Goal: Task Accomplishment & Management: Manage account settings

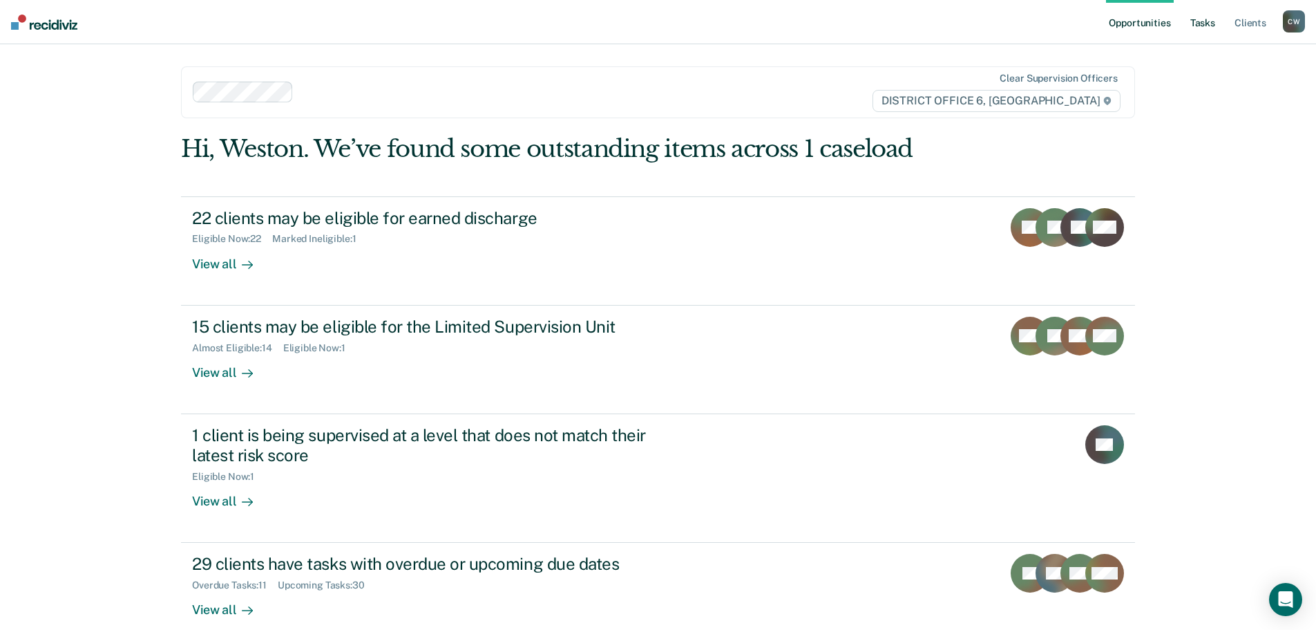
click at [1218, 28] on link "Tasks" at bounding box center [1203, 22] width 30 height 44
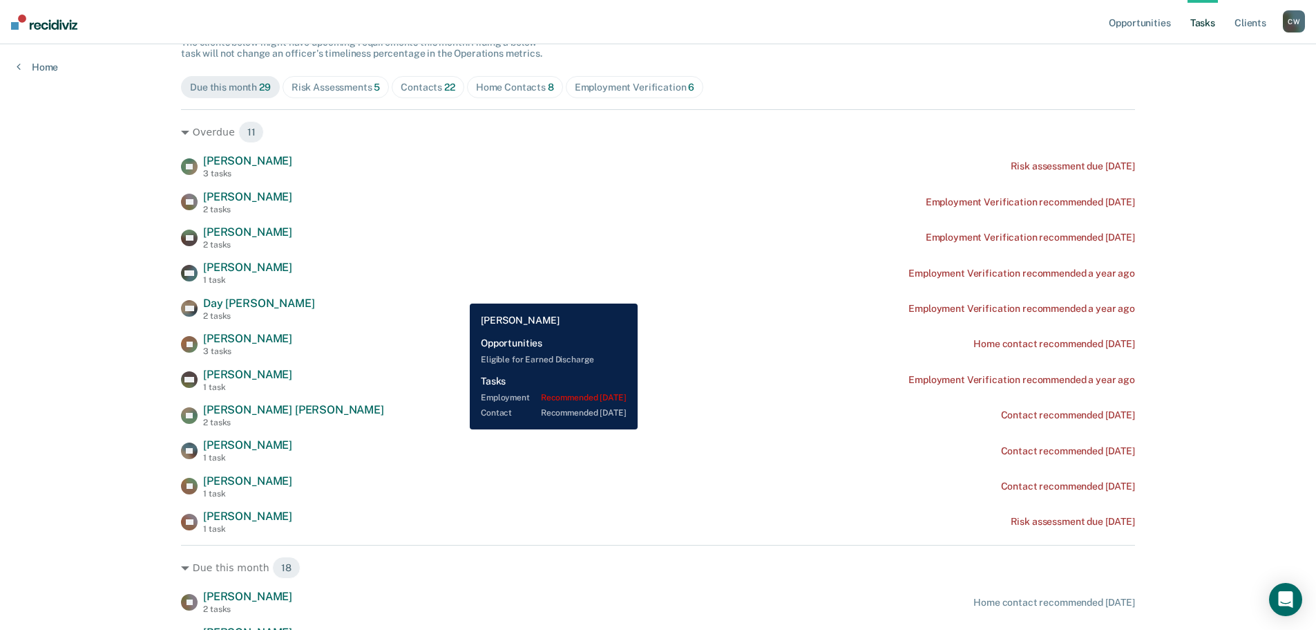
scroll to position [138, 0]
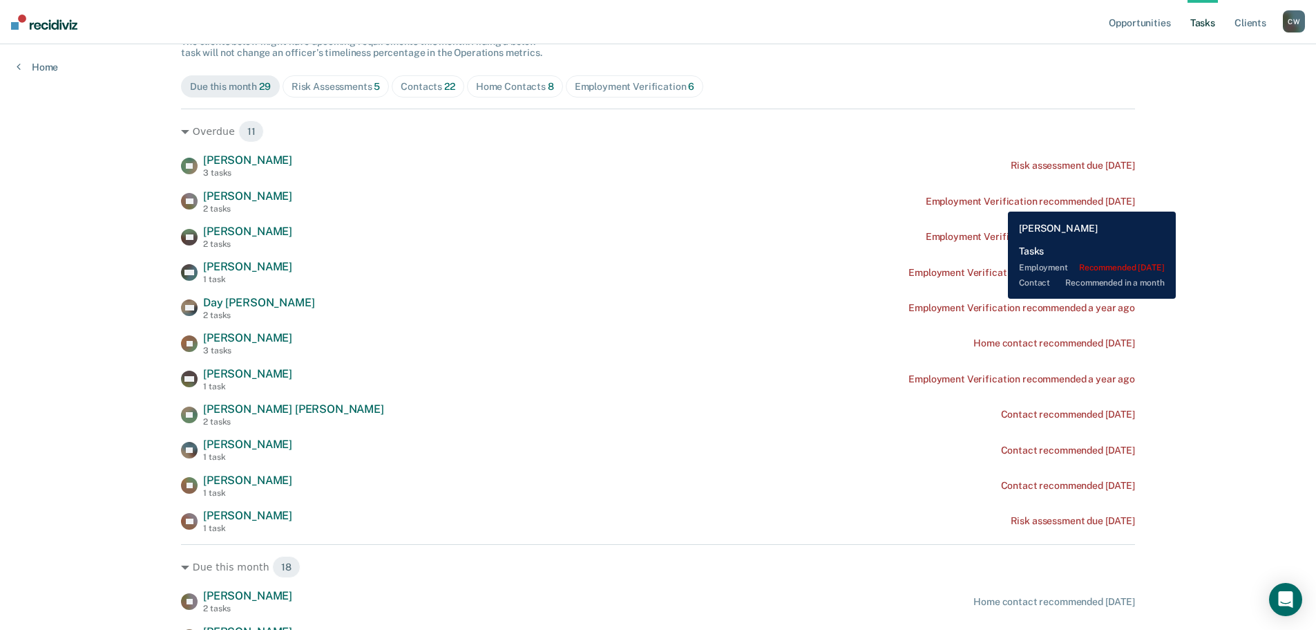
click at [998, 201] on div "Employment Verification recommended [DATE]" at bounding box center [1030, 202] width 209 height 12
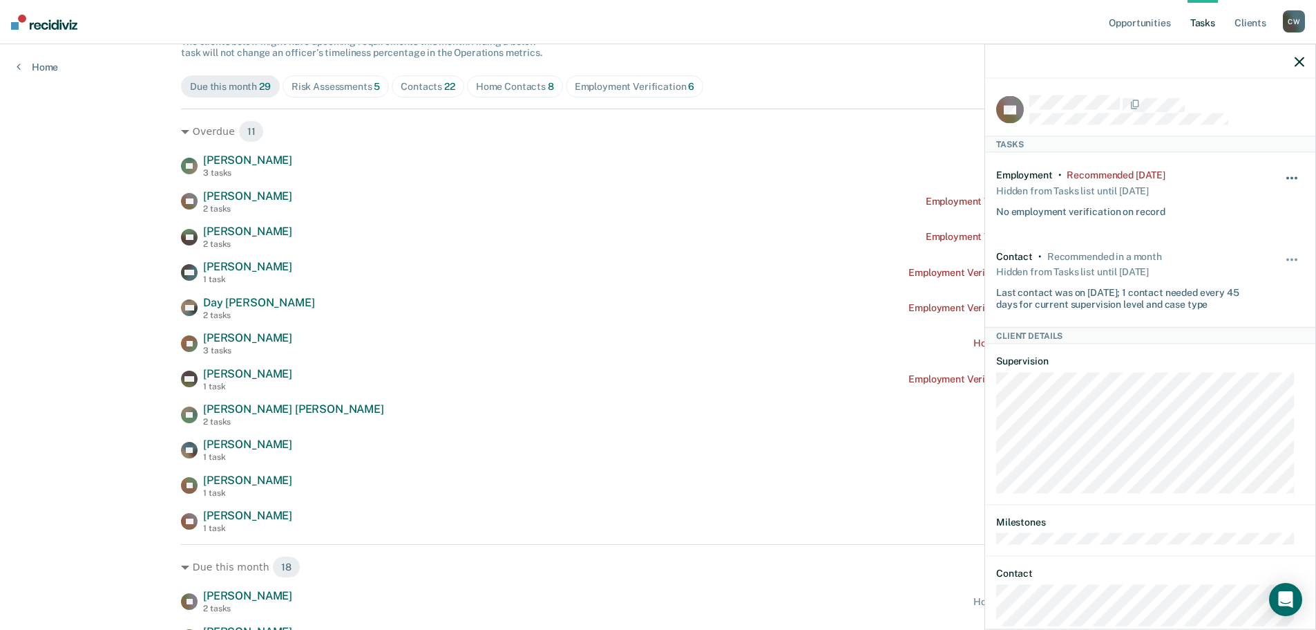
click at [1281, 174] on button "button" at bounding box center [1292, 185] width 23 height 22
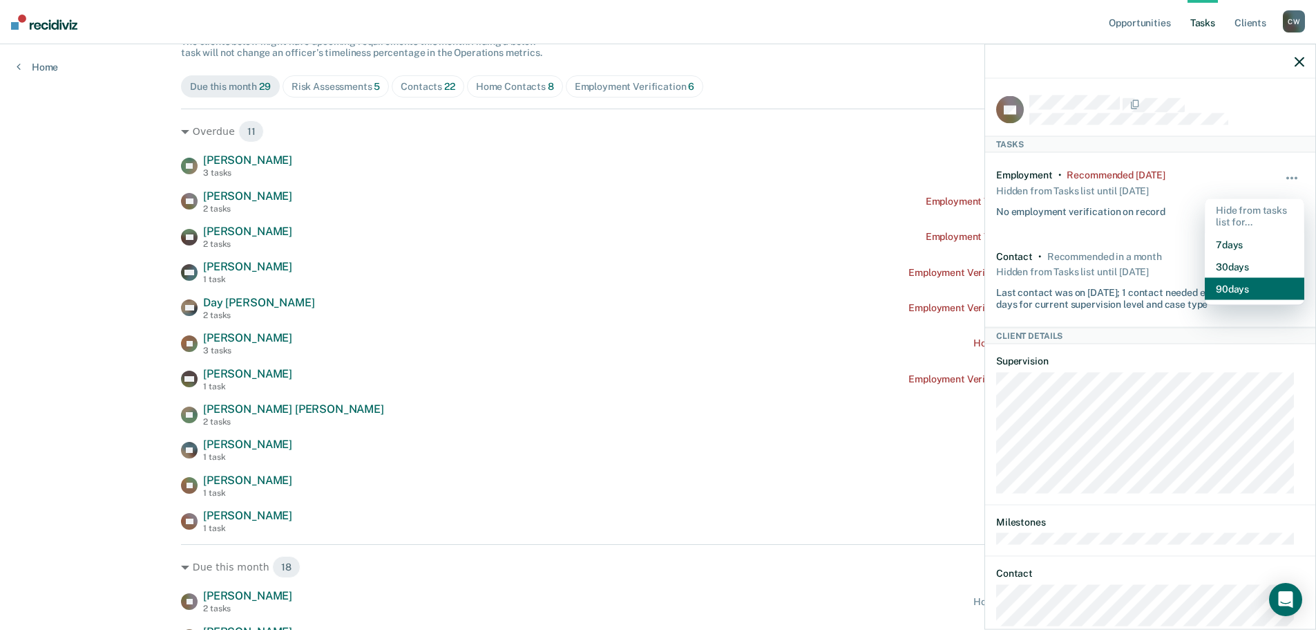
click at [1249, 287] on button "90 days" at bounding box center [1255, 288] width 100 height 22
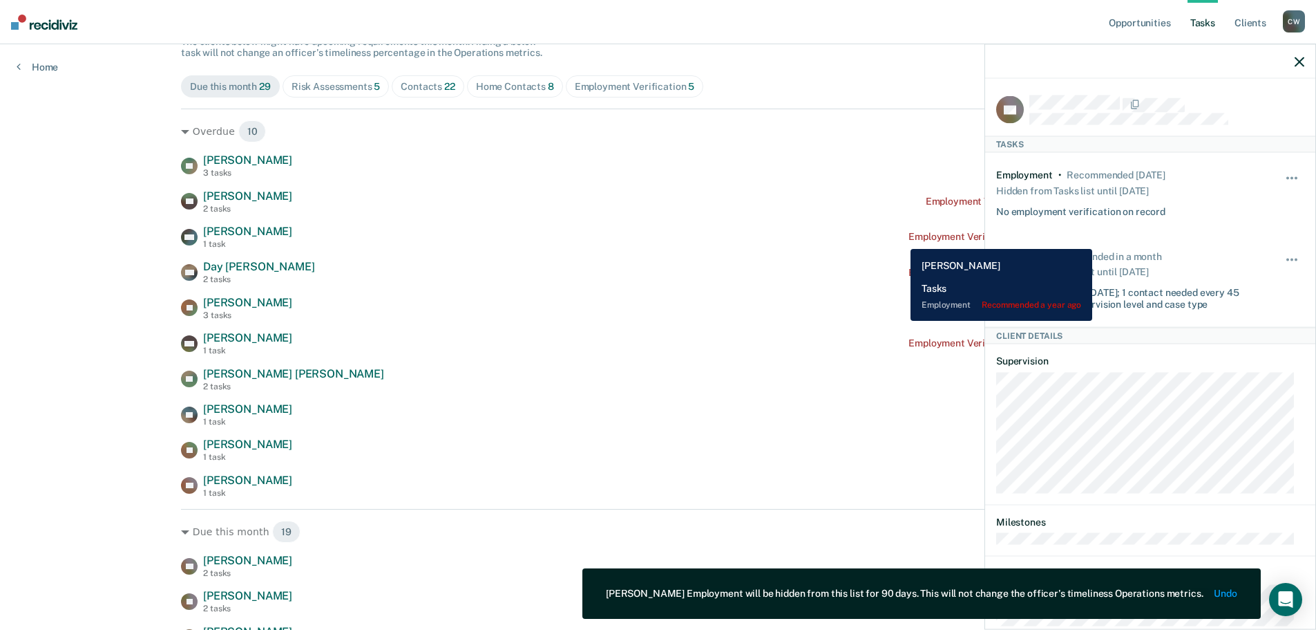
click at [900, 238] on div "KW [PERSON_NAME] 1 task Employment Verification recommended a year ago" at bounding box center [658, 237] width 954 height 24
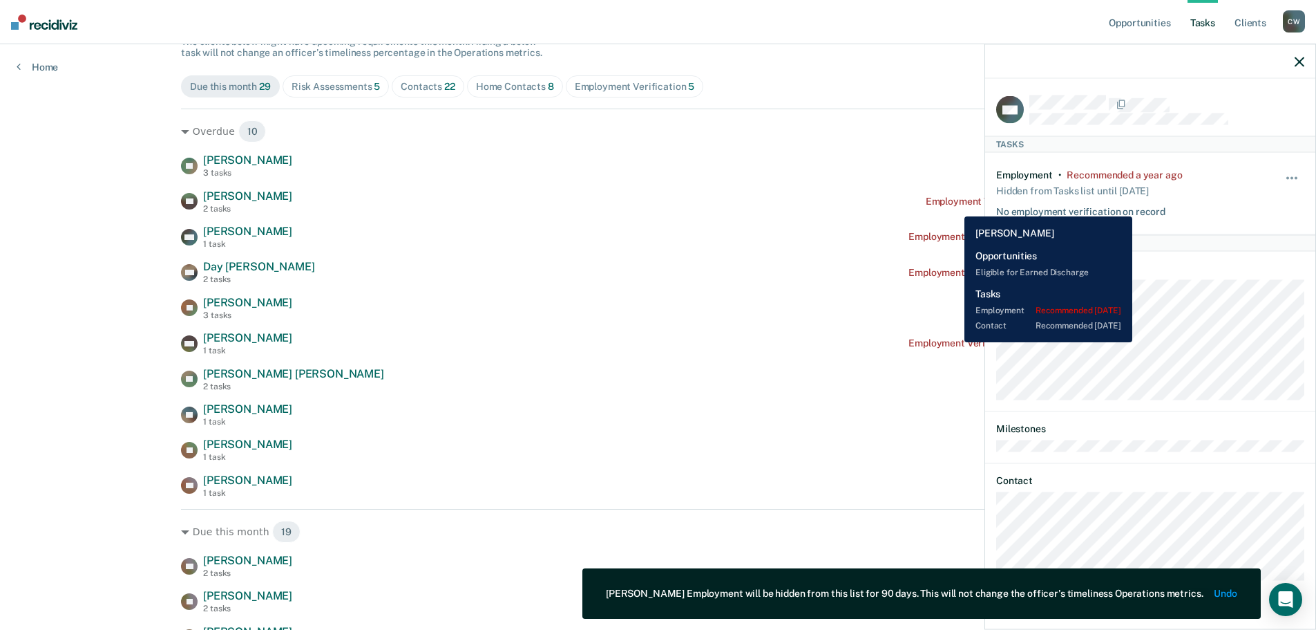
click at [954, 206] on div "Employment Verification recommended [DATE]" at bounding box center [1030, 202] width 209 height 12
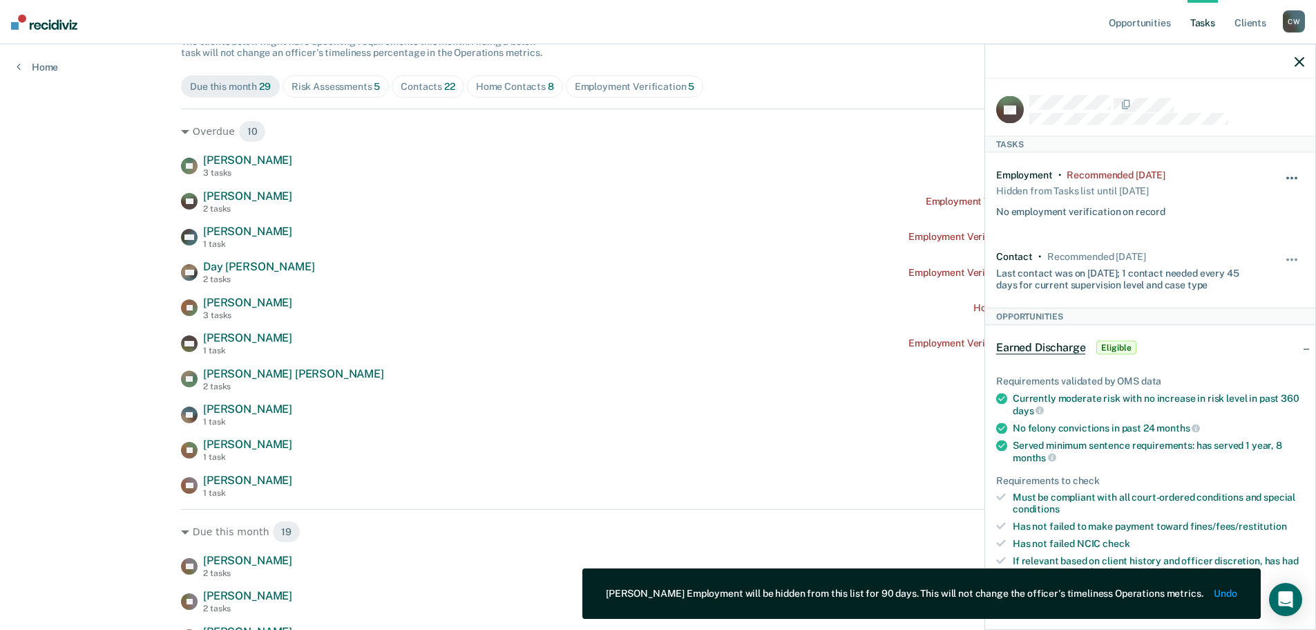
click at [1287, 179] on button "button" at bounding box center [1292, 185] width 23 height 22
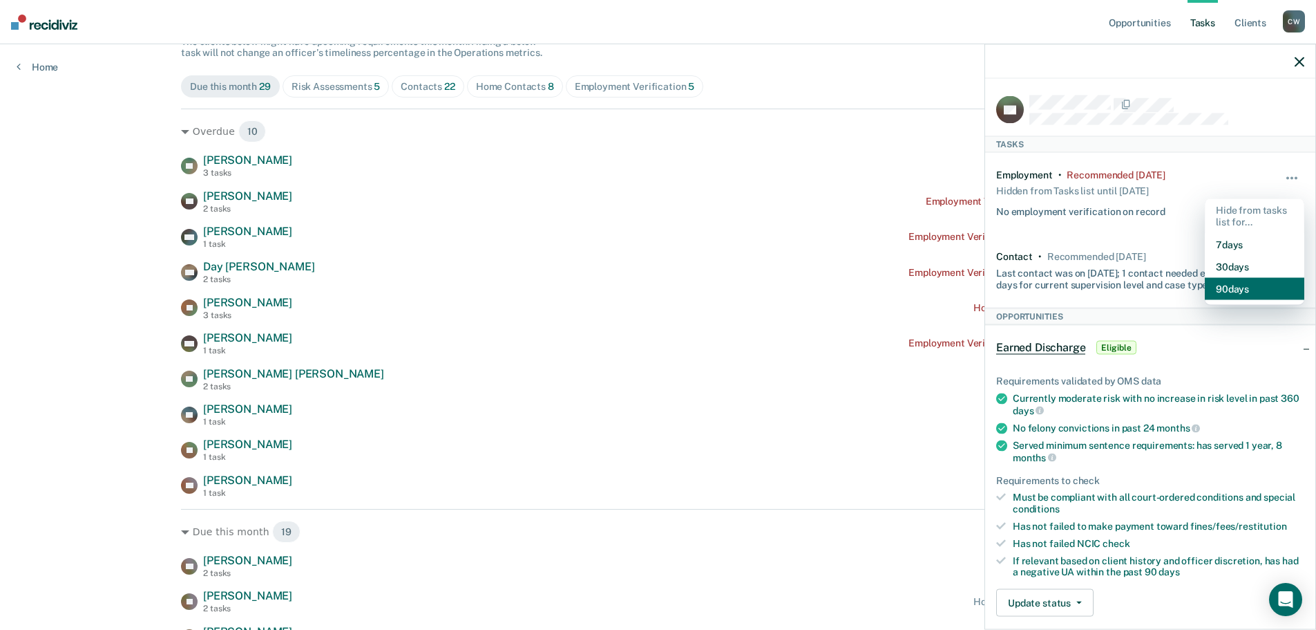
click at [1239, 279] on button "90 days" at bounding box center [1255, 288] width 100 height 22
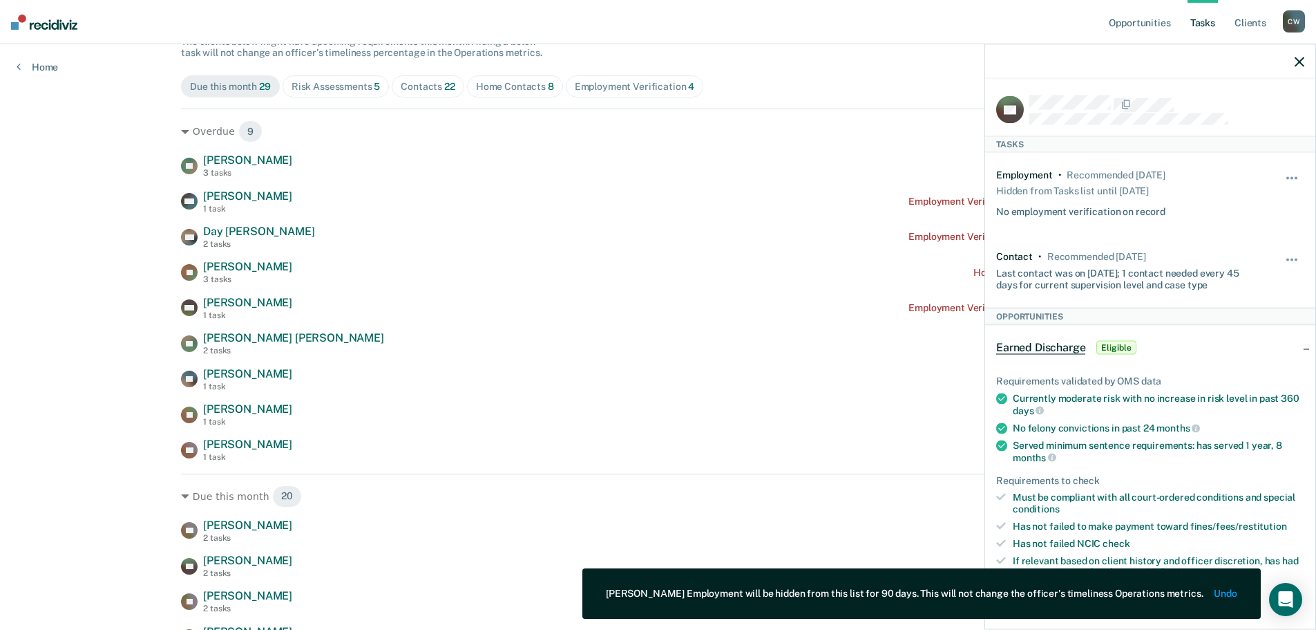
click at [830, 218] on div "TV [PERSON_NAME] 3 tasks Risk assessment due [DATE] KW [PERSON_NAME] 1 task Emp…" at bounding box center [658, 307] width 954 height 309
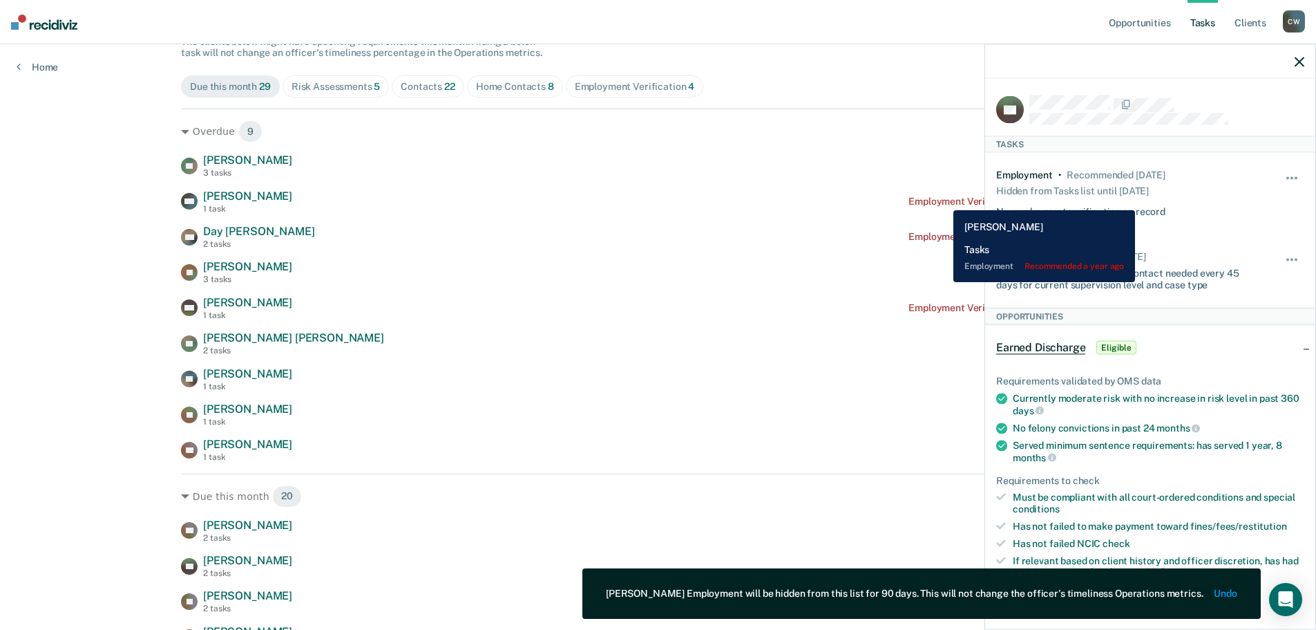
click at [943, 200] on div "Employment Verification recommended a year ago" at bounding box center [1022, 202] width 227 height 12
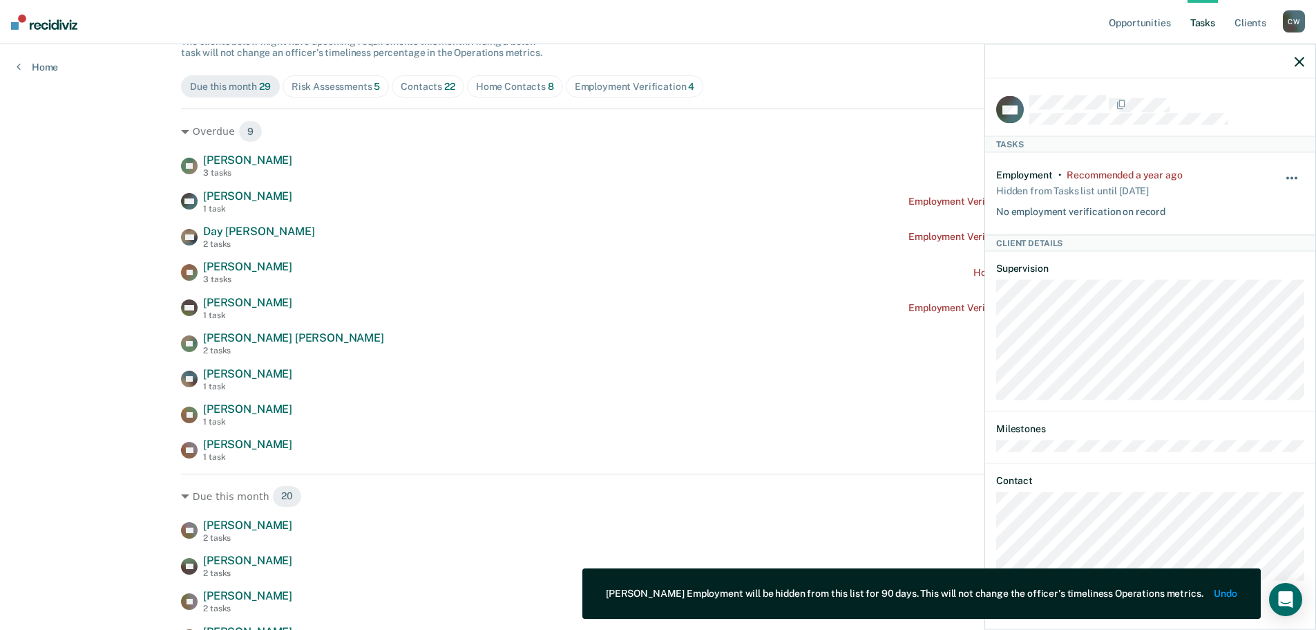
click at [1287, 177] on span "button" at bounding box center [1288, 178] width 3 height 3
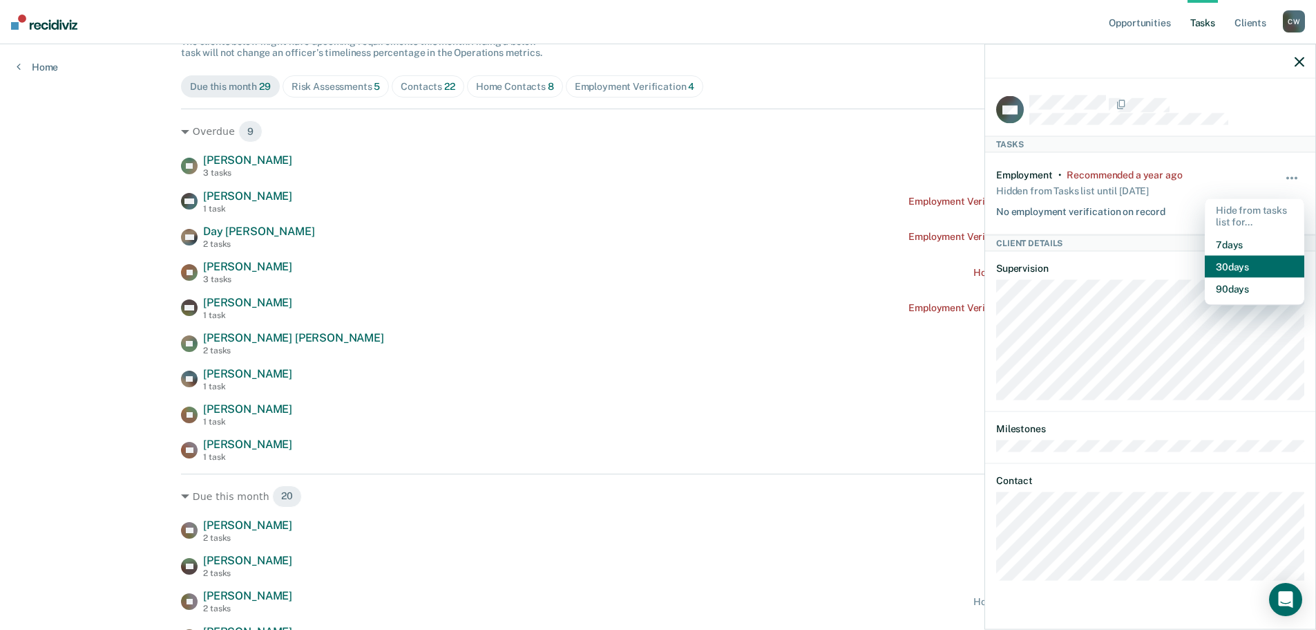
click at [1244, 258] on button "30 days" at bounding box center [1255, 266] width 100 height 22
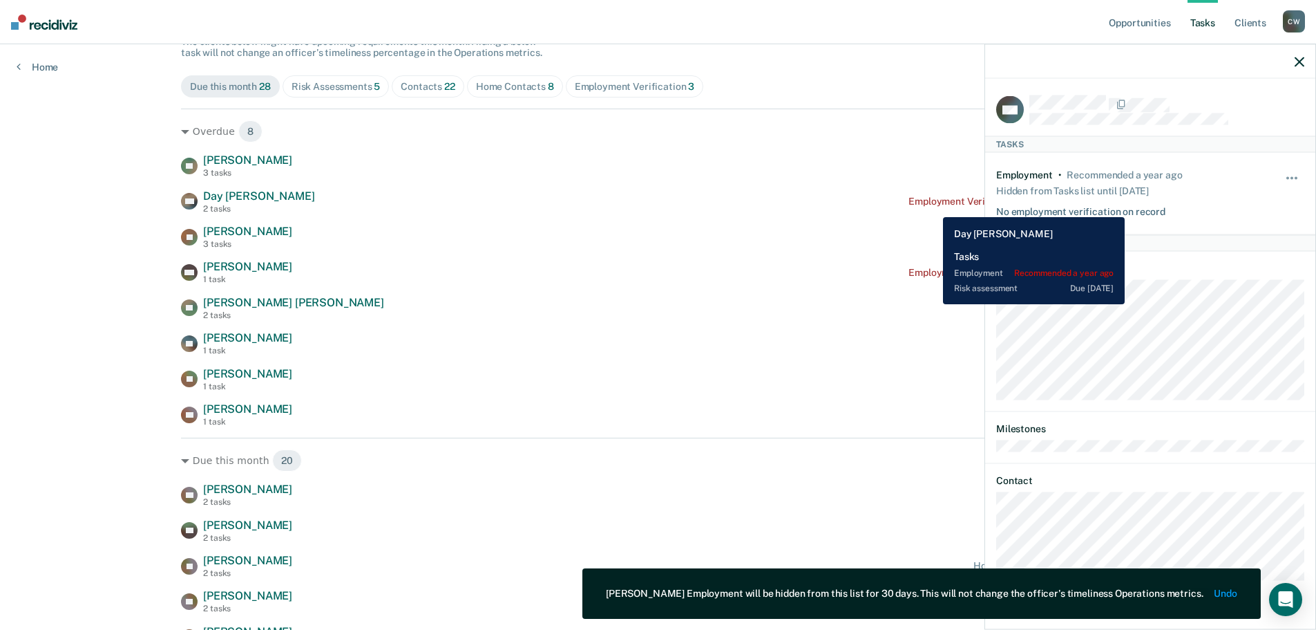
click at [933, 207] on div "Employment Verification recommended a year ago" at bounding box center [1022, 202] width 227 height 12
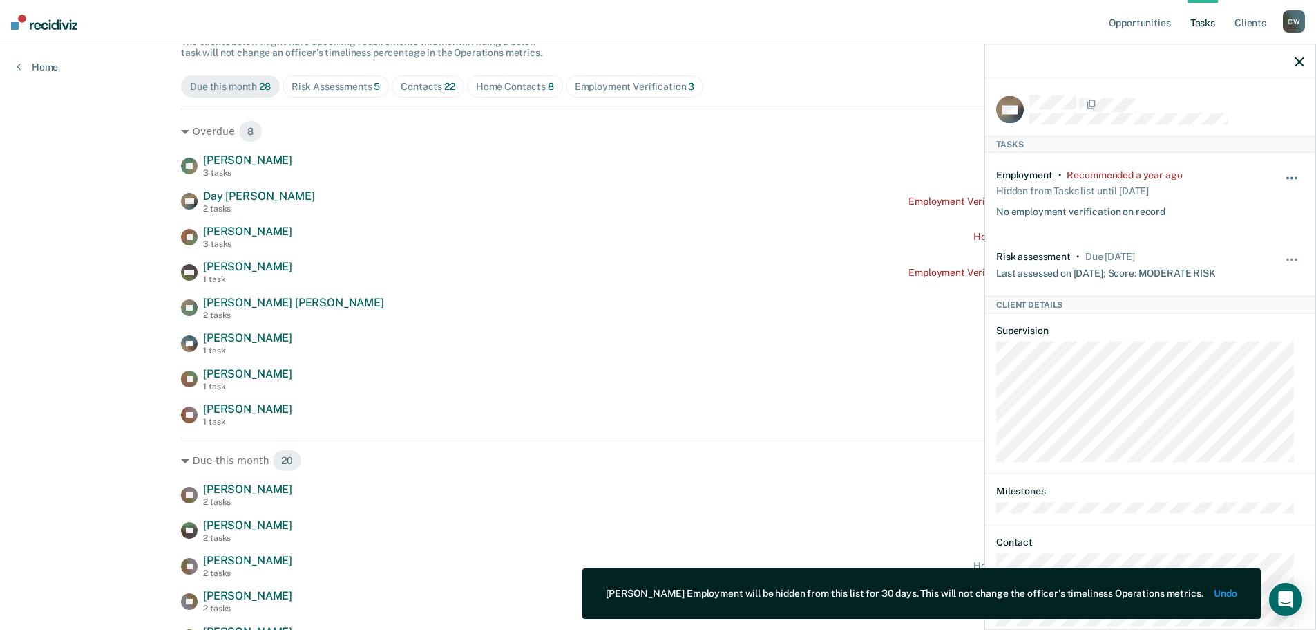
click at [1281, 174] on button "button" at bounding box center [1292, 185] width 23 height 22
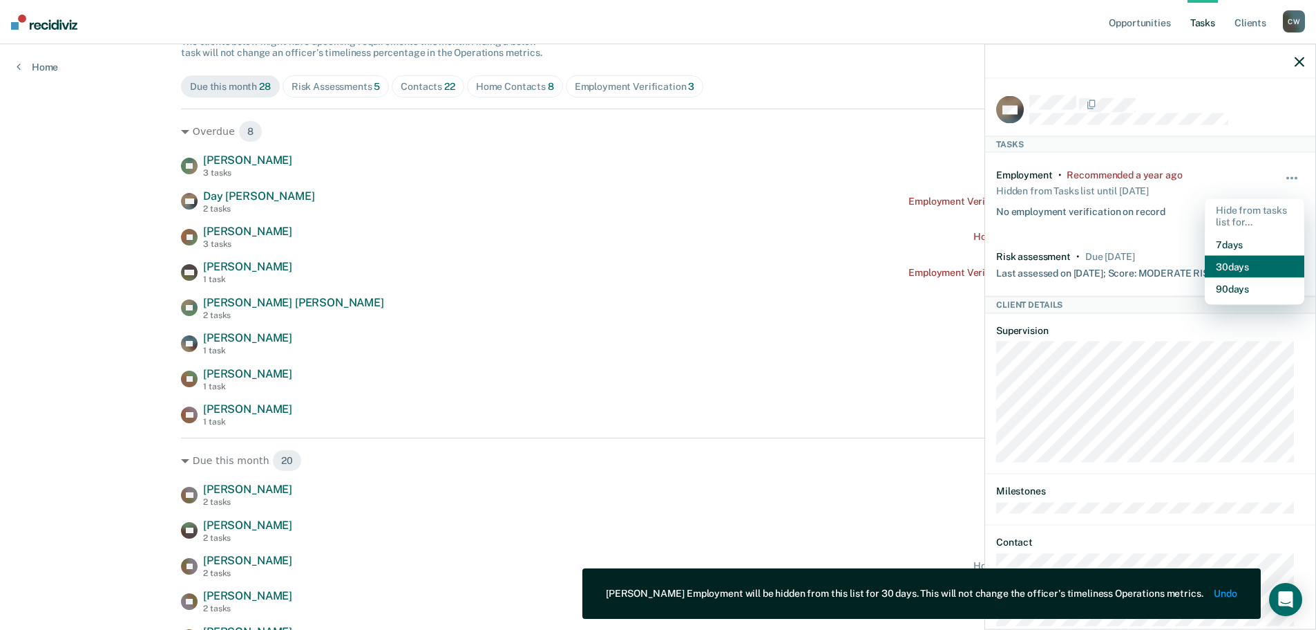
click at [1238, 261] on button "30 days" at bounding box center [1255, 266] width 100 height 22
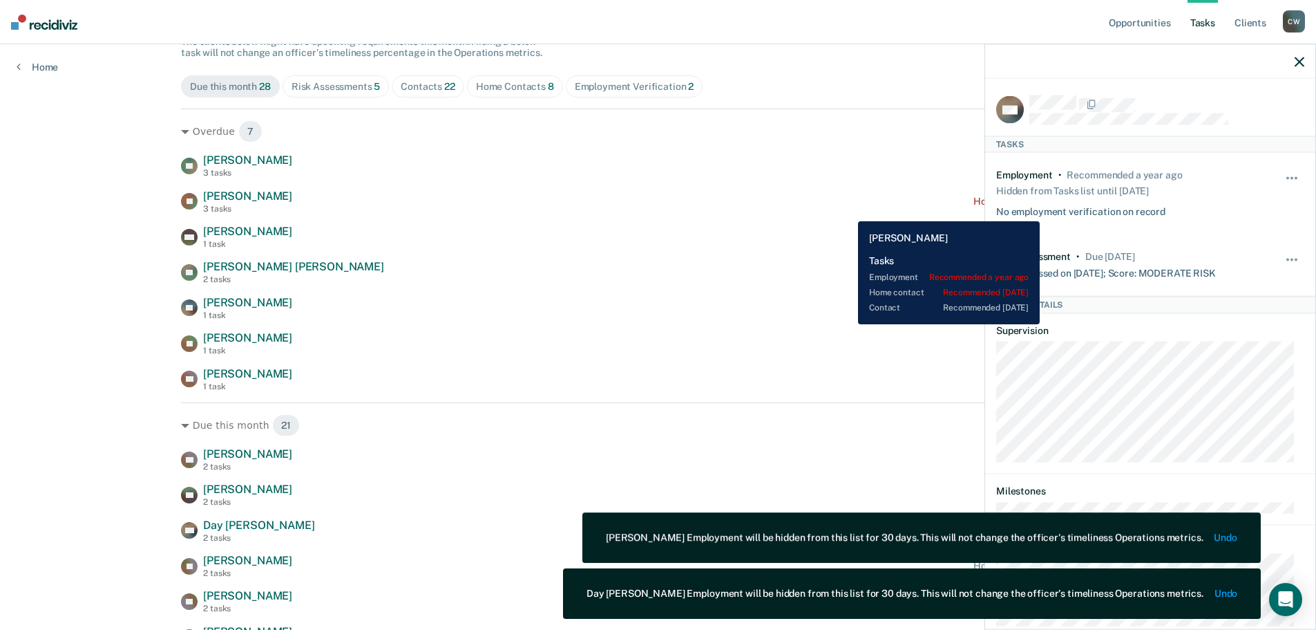
click at [848, 211] on div "[PERSON_NAME] [PERSON_NAME] 3 tasks Home contact recommended [DATE]" at bounding box center [658, 201] width 954 height 24
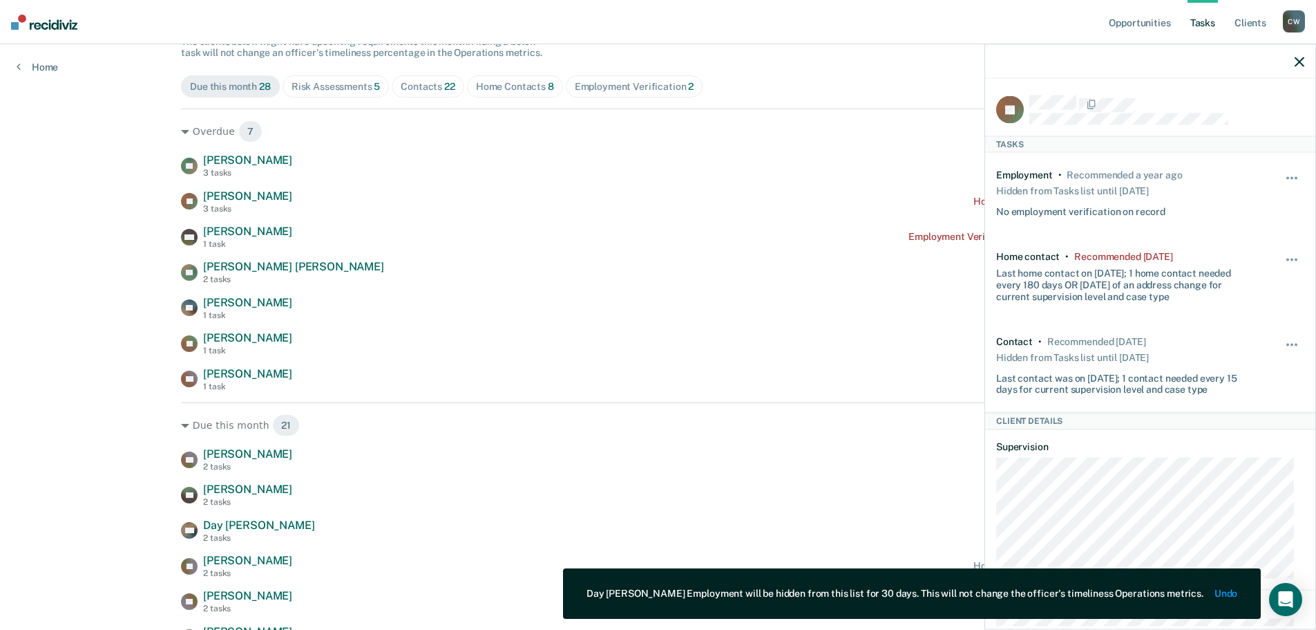
click at [1301, 61] on icon "button" at bounding box center [1300, 62] width 10 height 10
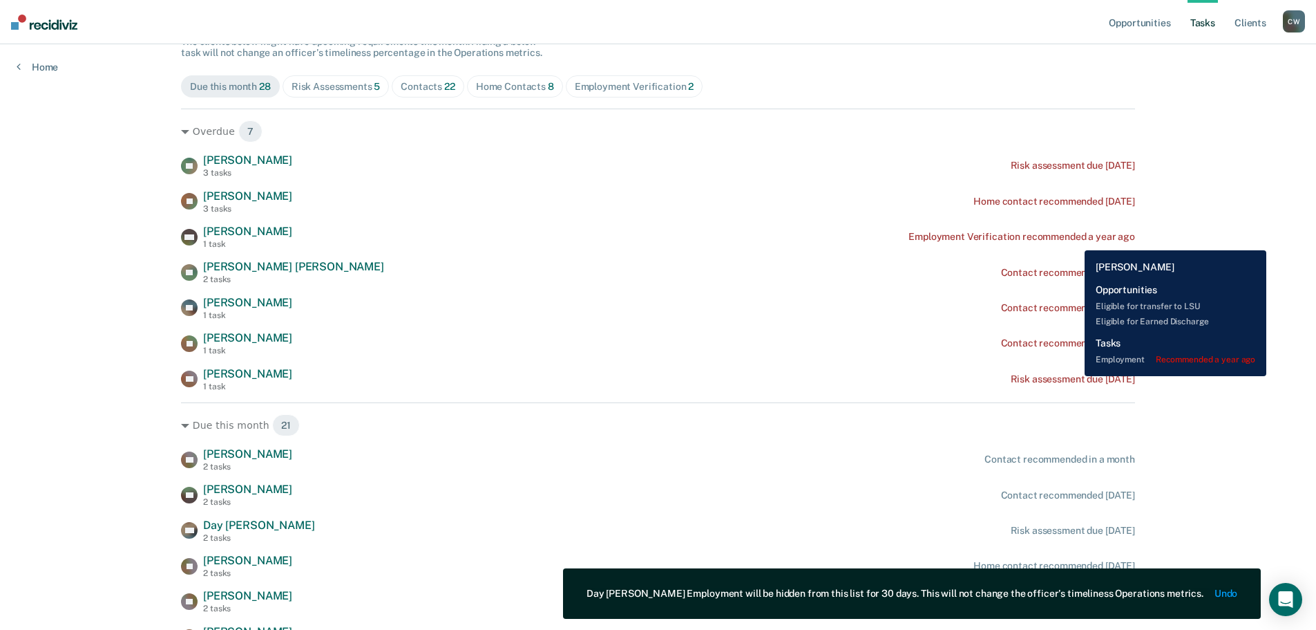
click at [1075, 240] on div "Employment Verification recommended a year ago" at bounding box center [1022, 237] width 227 height 12
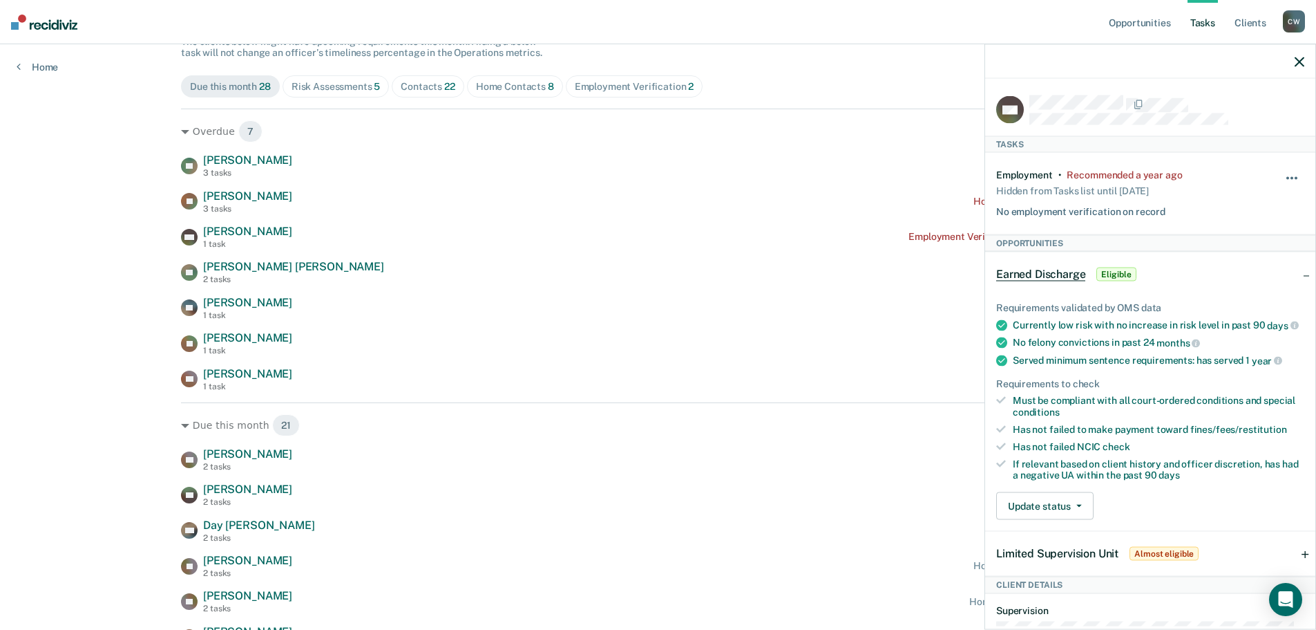
click at [1281, 174] on button "button" at bounding box center [1292, 185] width 23 height 22
click at [1250, 287] on button "90 days" at bounding box center [1255, 288] width 100 height 22
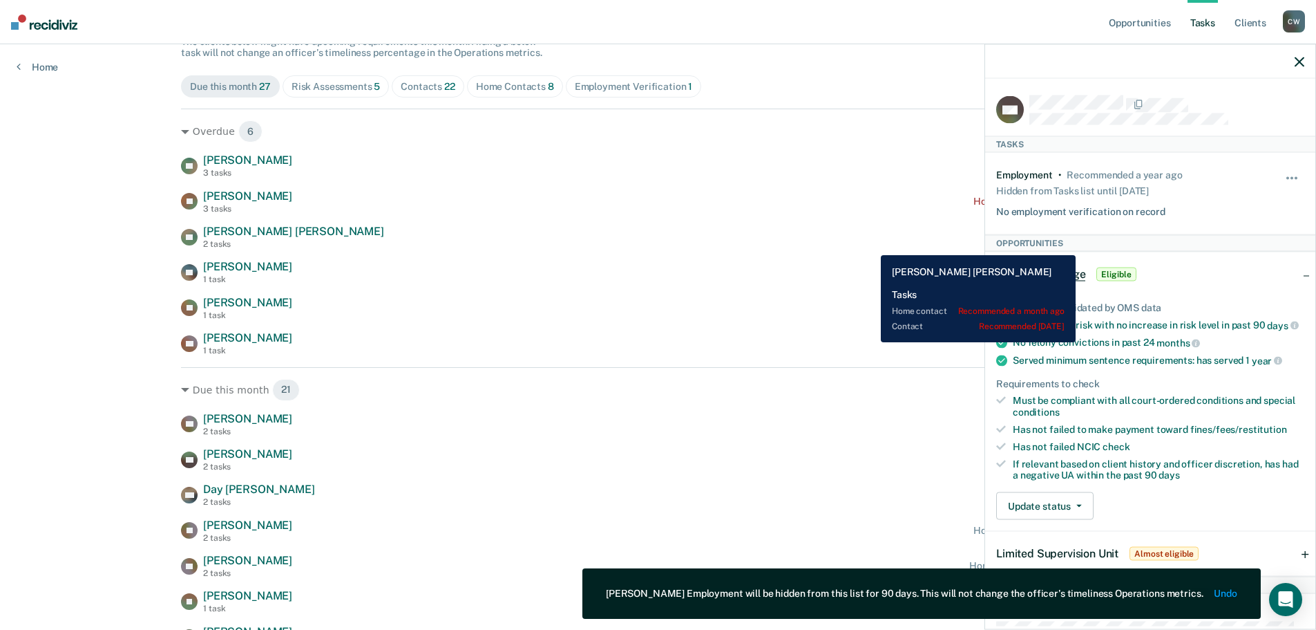
click at [871, 245] on div "PR [PERSON_NAME] [PERSON_NAME] 2 tasks Contact recommended [DATE]" at bounding box center [658, 237] width 954 height 24
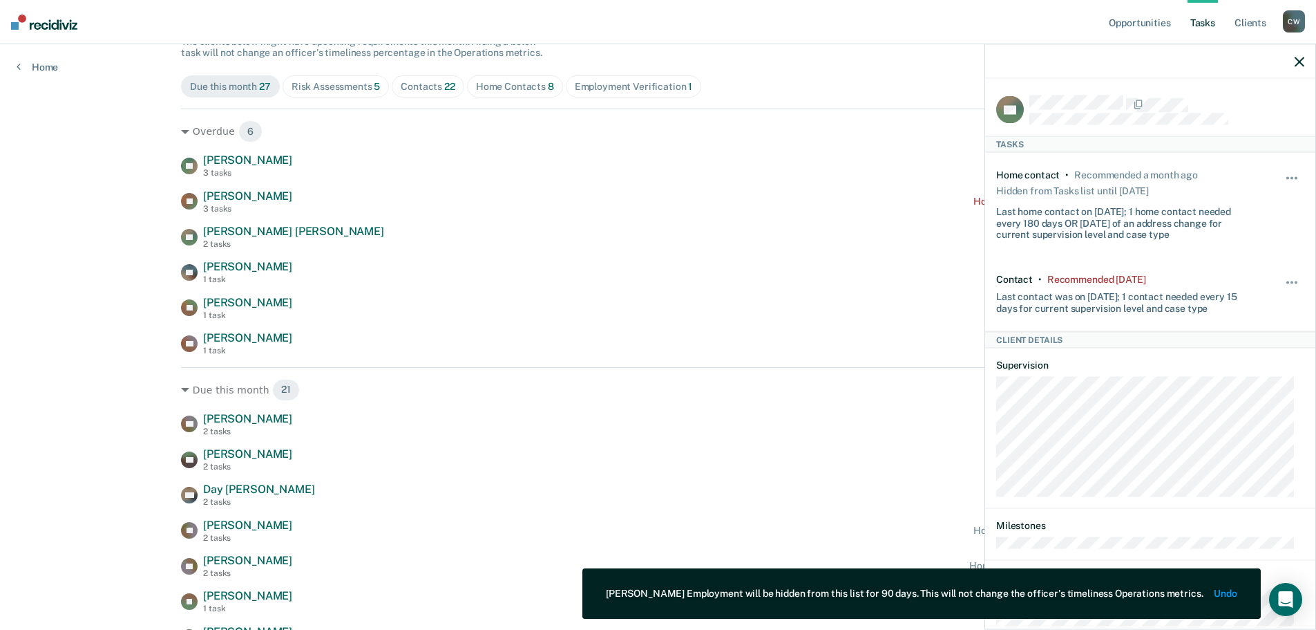
click at [1300, 60] on icon "button" at bounding box center [1300, 62] width 10 height 10
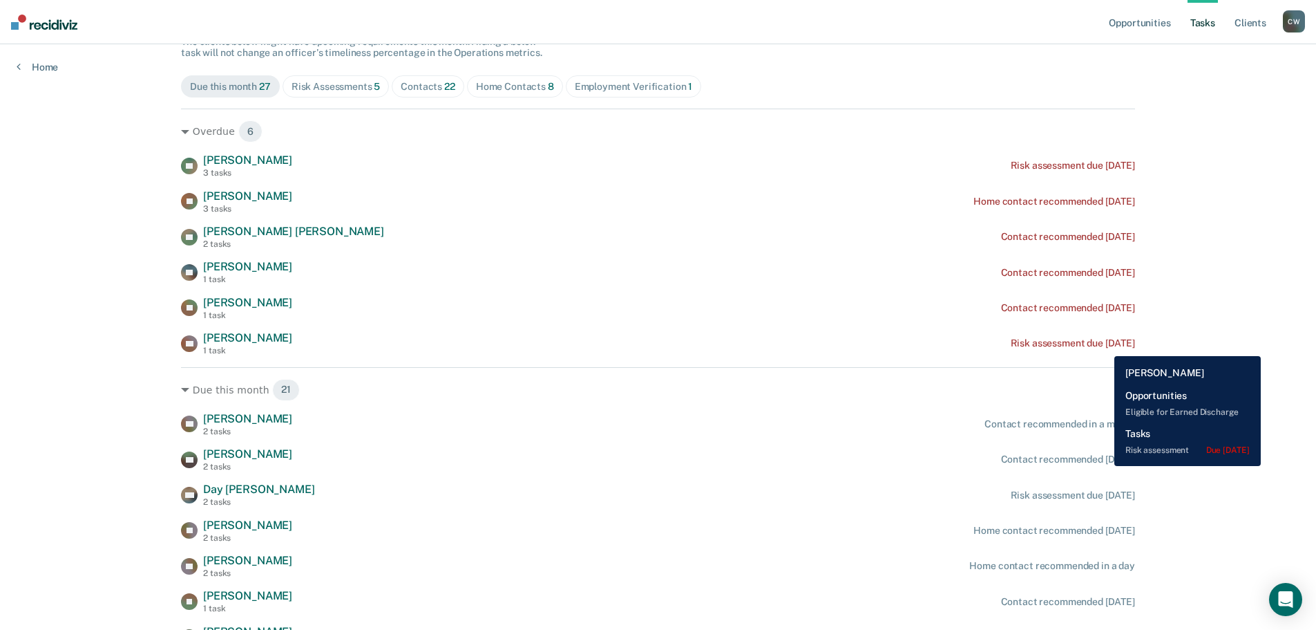
click at [1104, 346] on div "Risk assessment due [DATE]" at bounding box center [1073, 343] width 124 height 12
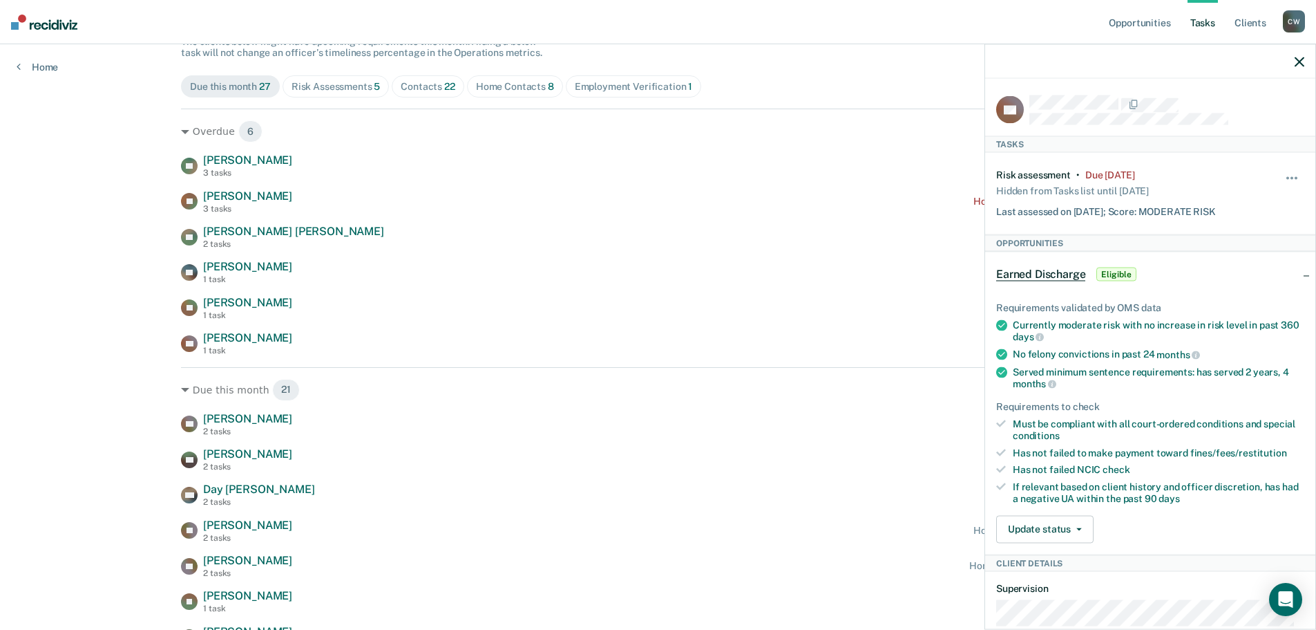
click at [811, 329] on div "TV [PERSON_NAME] 3 tasks Risk assessment due [DATE] JK [PERSON_NAME] 3 tasks Ho…" at bounding box center [658, 254] width 954 height 202
click at [1298, 68] on div at bounding box center [1150, 61] width 330 height 35
click at [1298, 61] on icon "button" at bounding box center [1300, 62] width 10 height 10
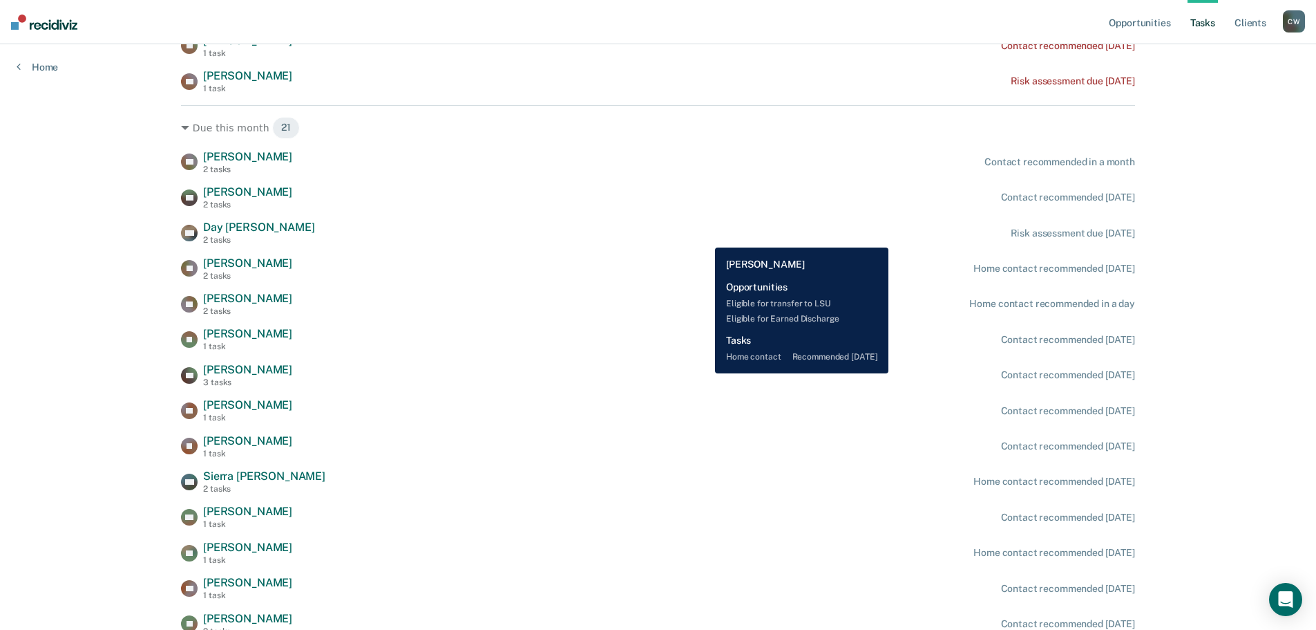
scroll to position [365, 0]
